Goal: Information Seeking & Learning: Learn about a topic

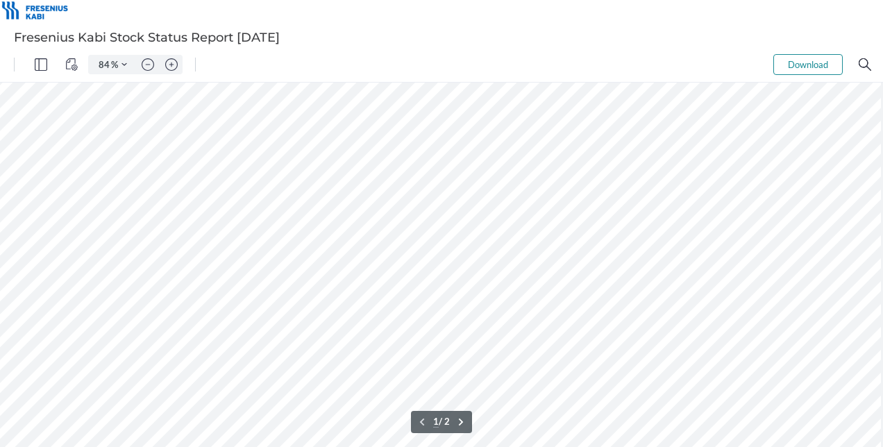
type input "109"
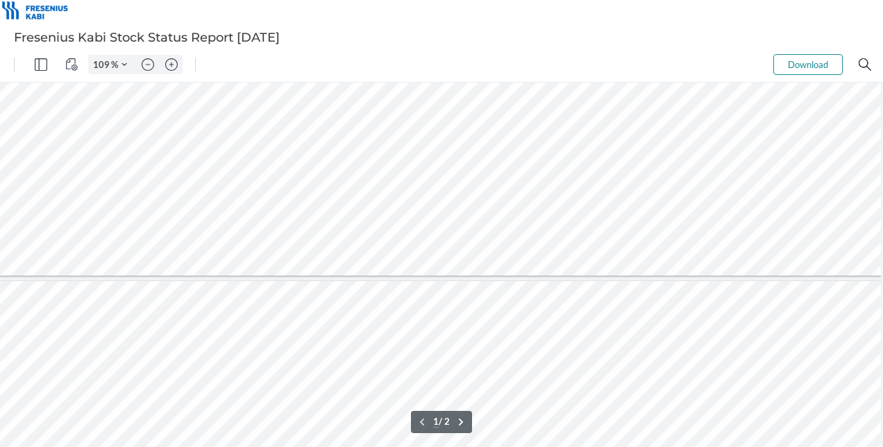
type input "2"
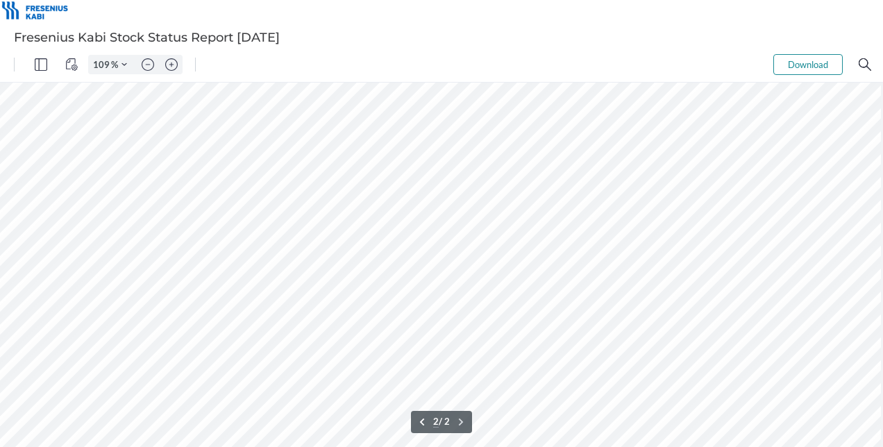
scroll to position [943, 262]
type input "206"
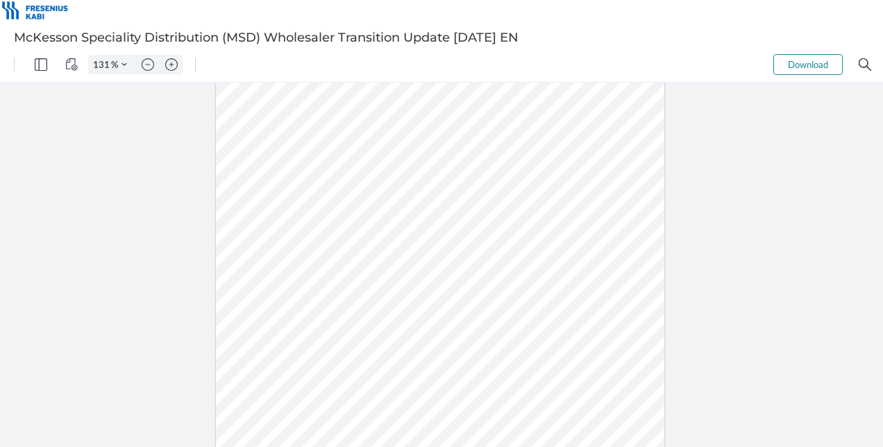
type input "156"
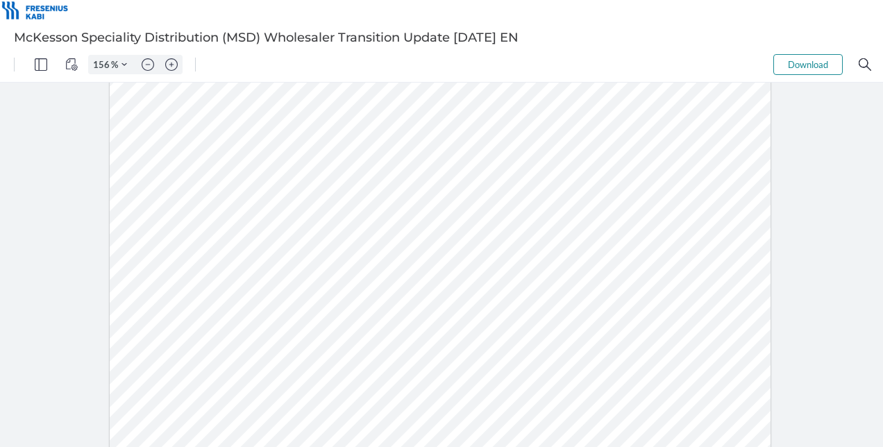
scroll to position [192, 0]
